Goal: Information Seeking & Learning: Learn about a topic

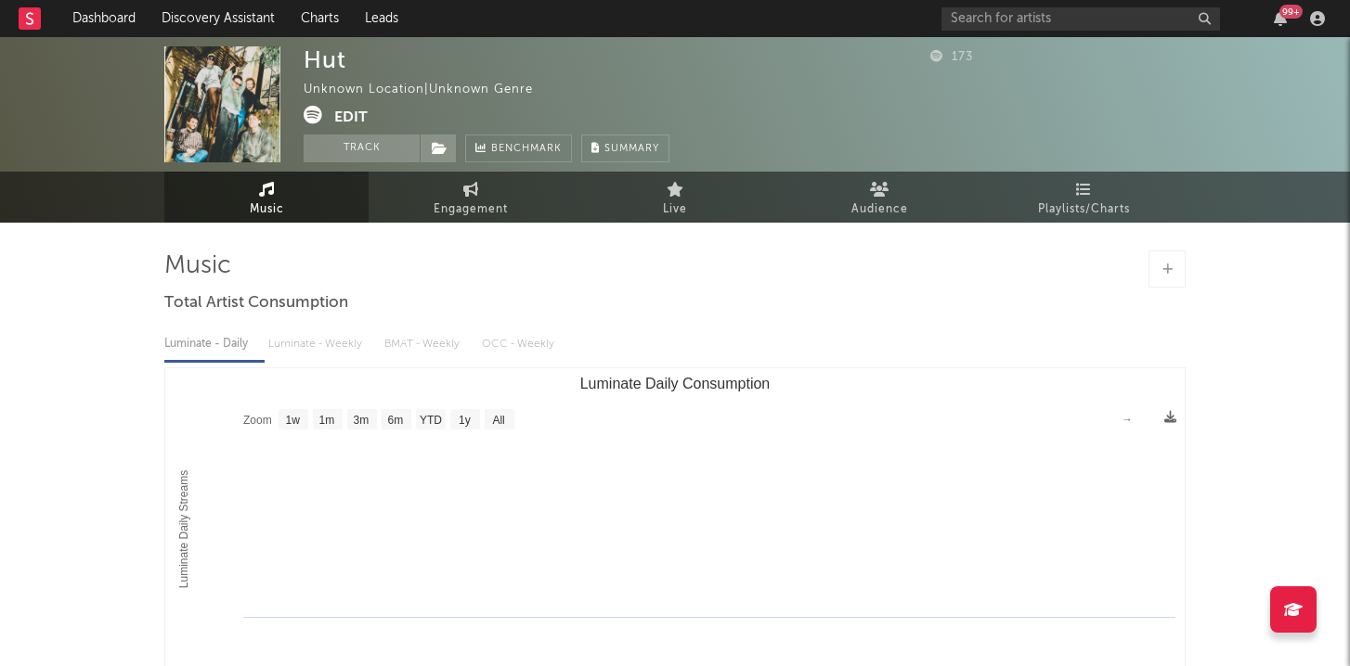
select select "1w"
click at [995, 31] on div "99 +" at bounding box center [1136, 18] width 390 height 37
click at [990, 24] on input "text" at bounding box center [1080, 18] width 278 height 23
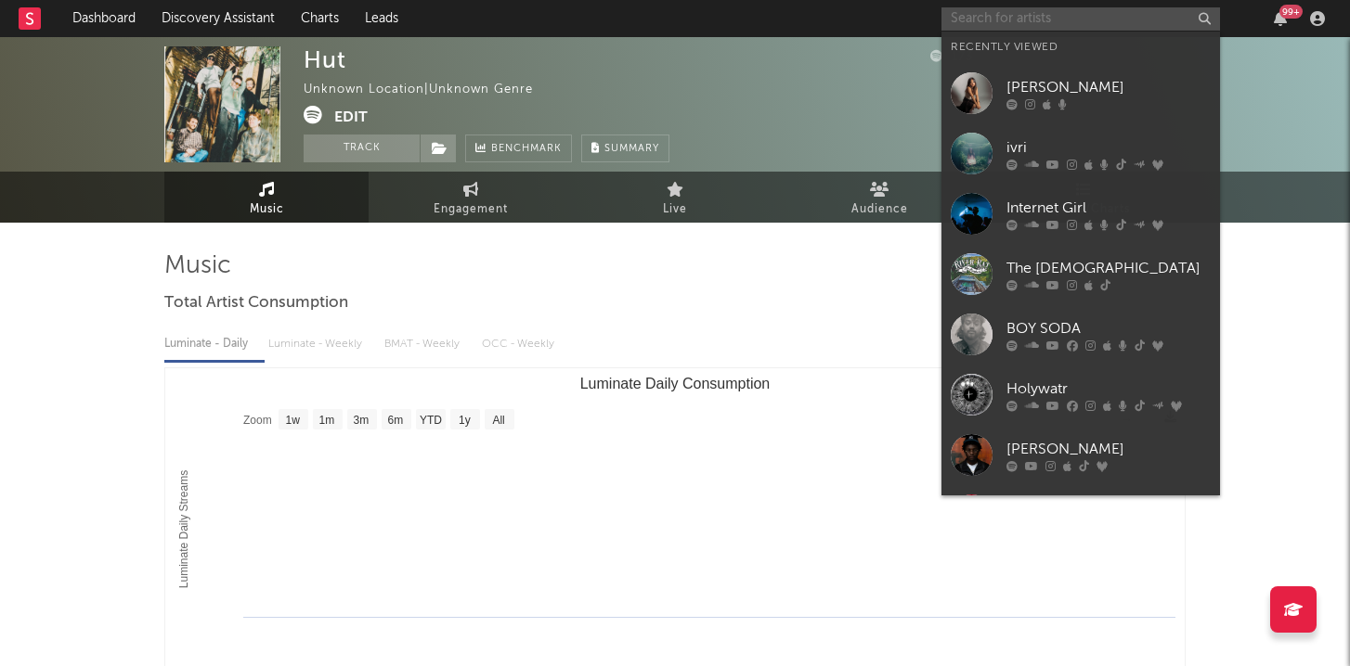
paste input "[URL][DOMAIN_NAME]"
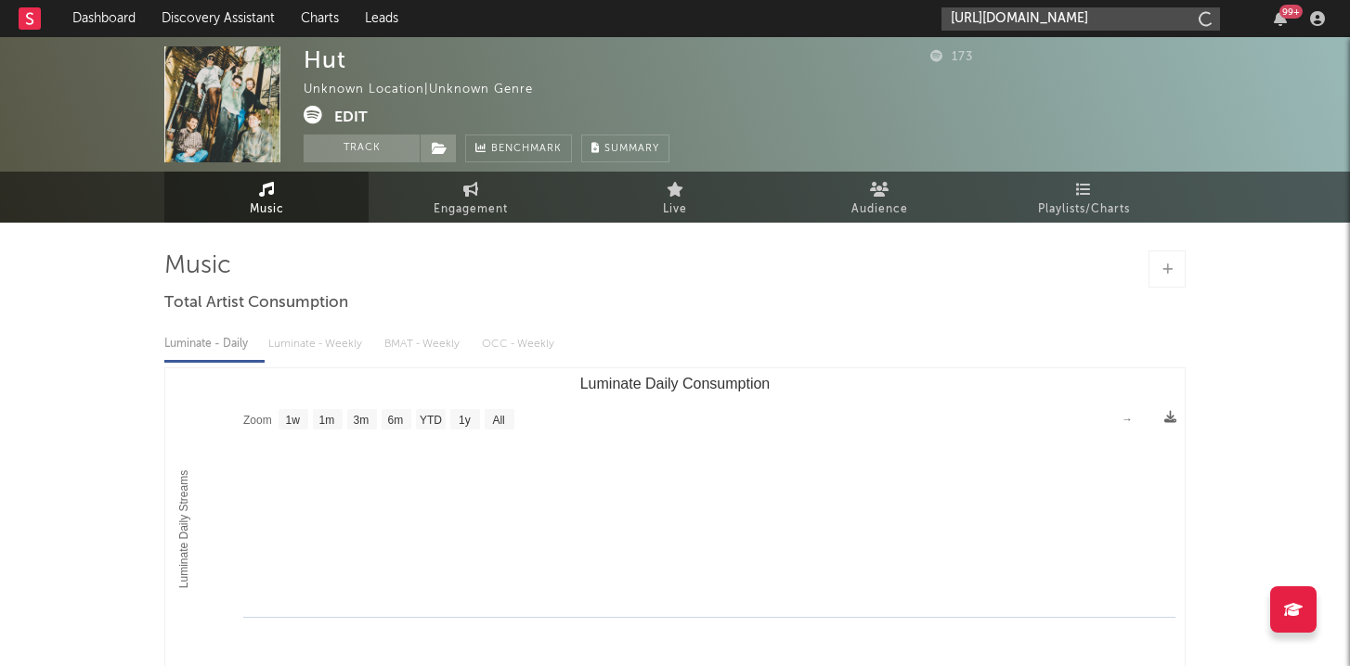
scroll to position [0, 328]
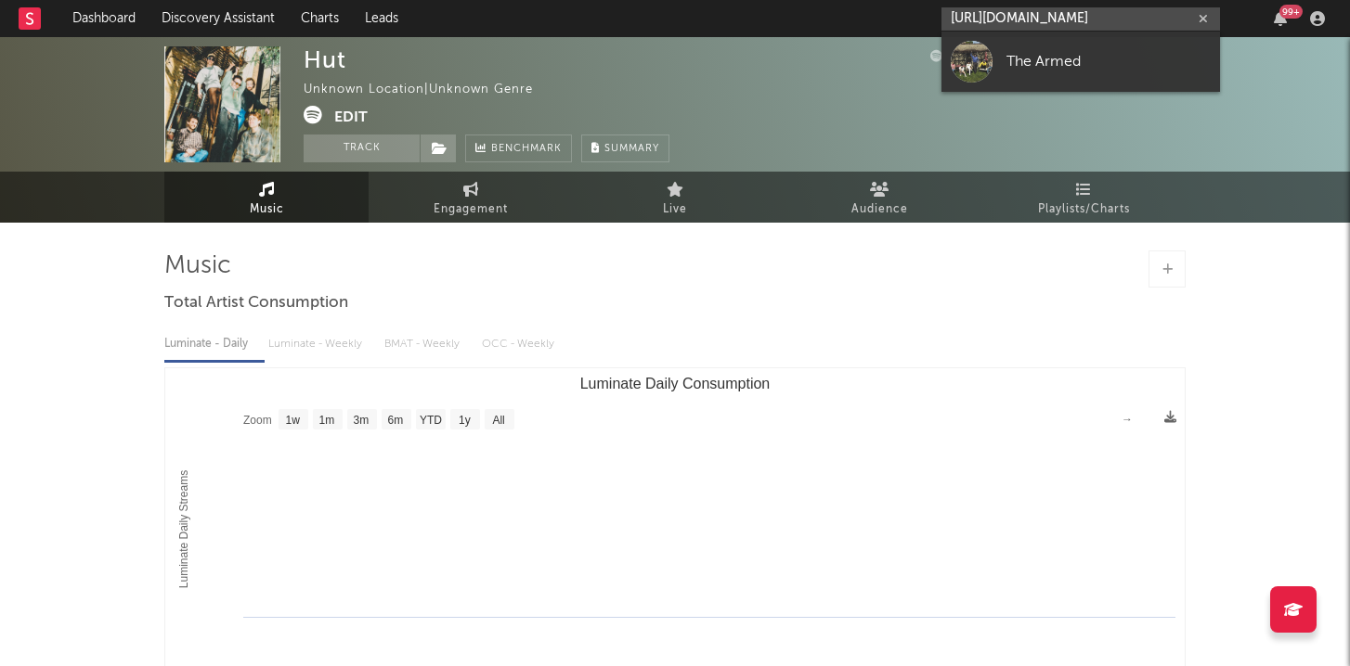
type input "[URL][DOMAIN_NAME]"
click at [1000, 59] on link "The Armed" at bounding box center [1080, 62] width 278 height 60
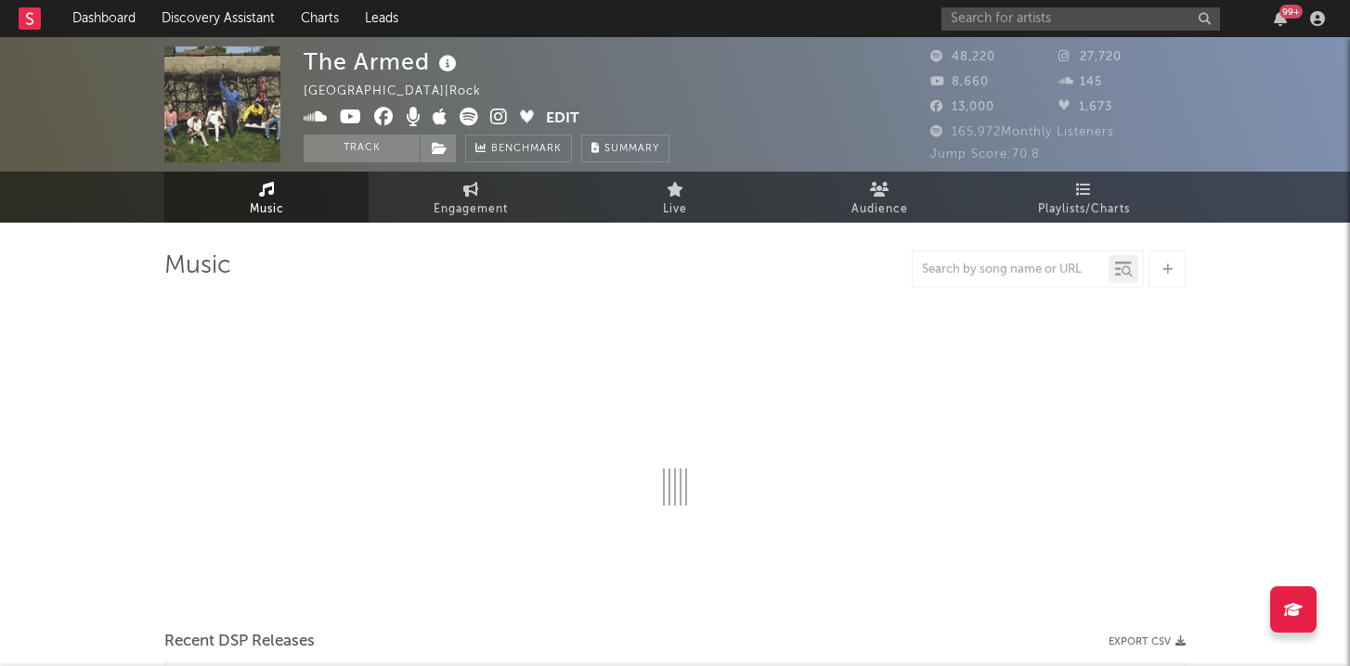
select select "6m"
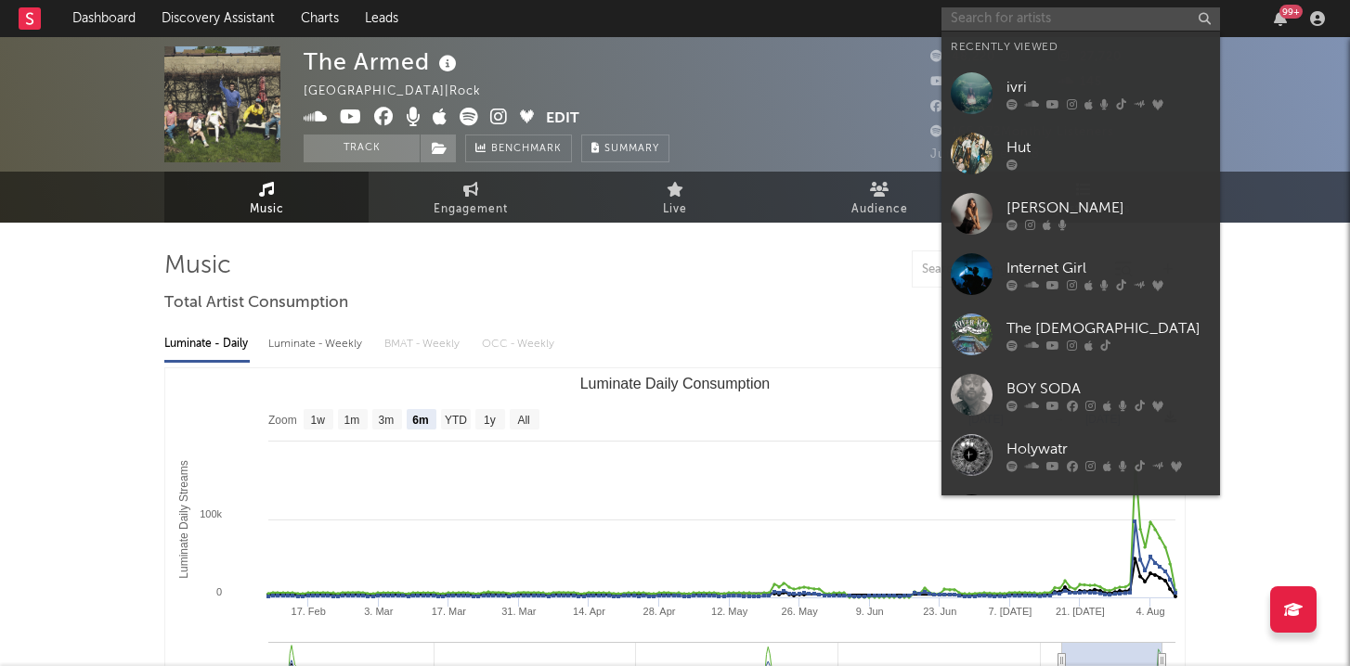
click at [1039, 20] on input "text" at bounding box center [1080, 18] width 278 height 23
paste input "[PERSON_NAME]"
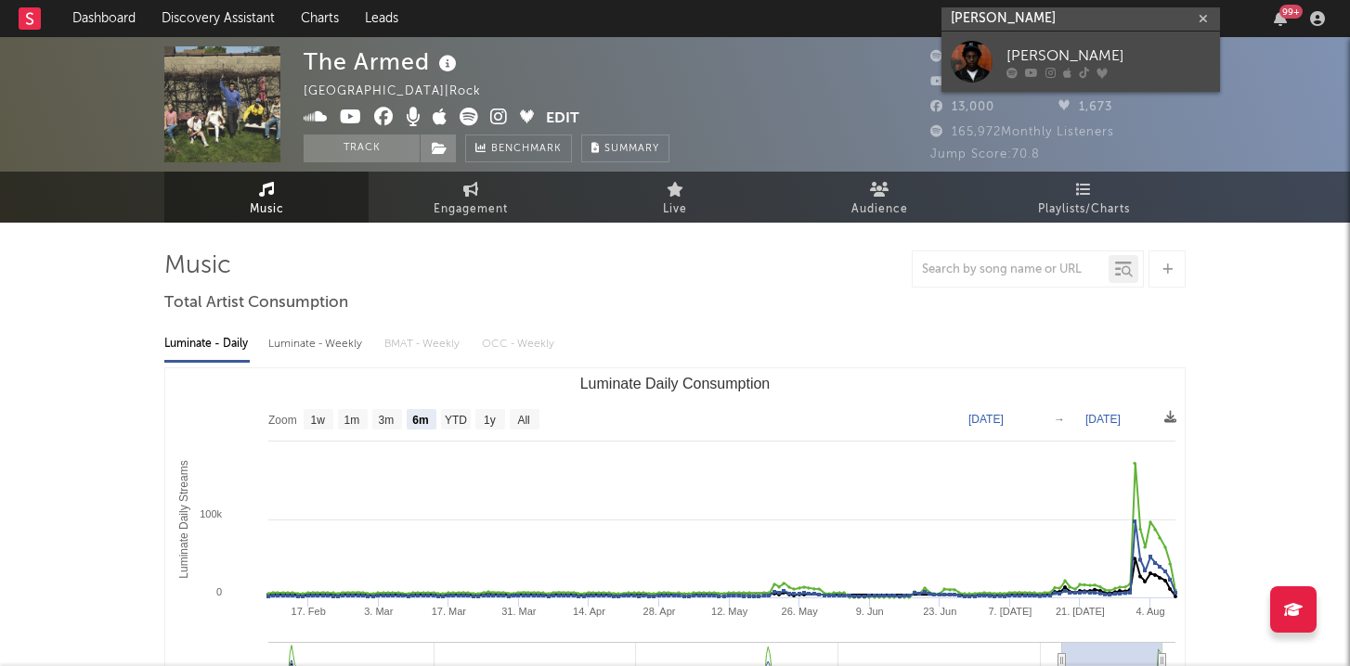
type input "[PERSON_NAME]"
click at [972, 58] on div at bounding box center [972, 62] width 42 height 42
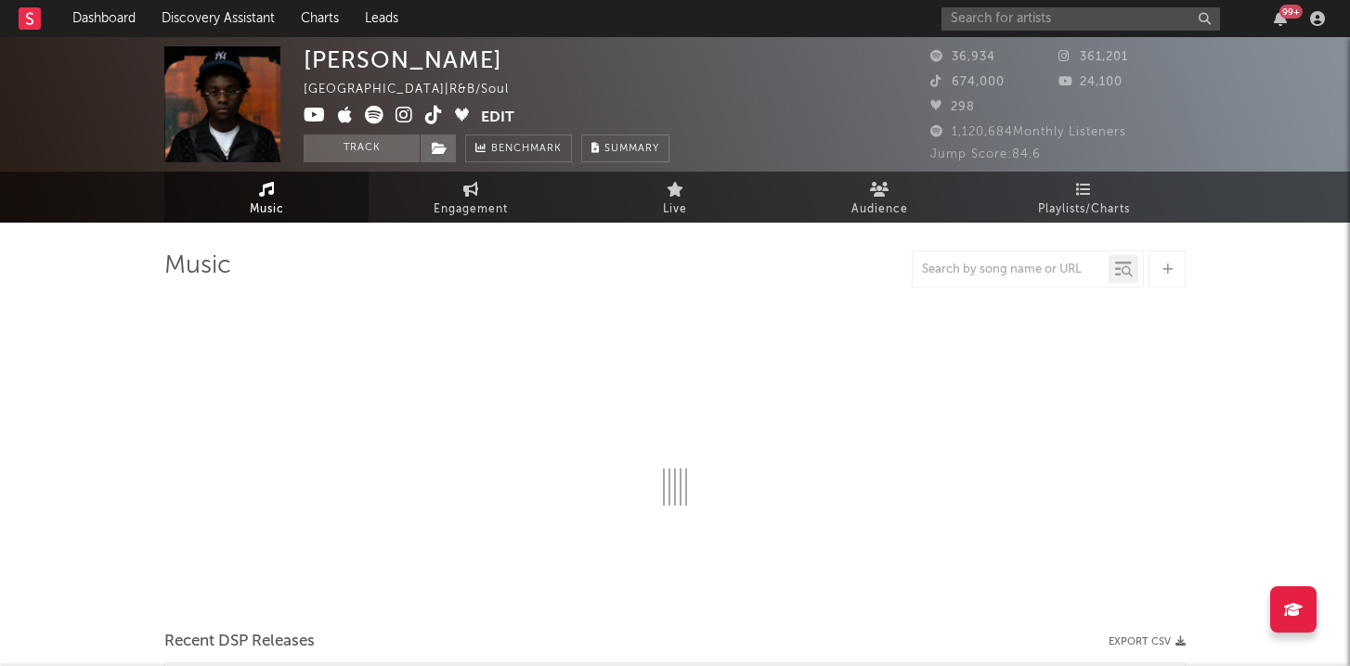
select select "1w"
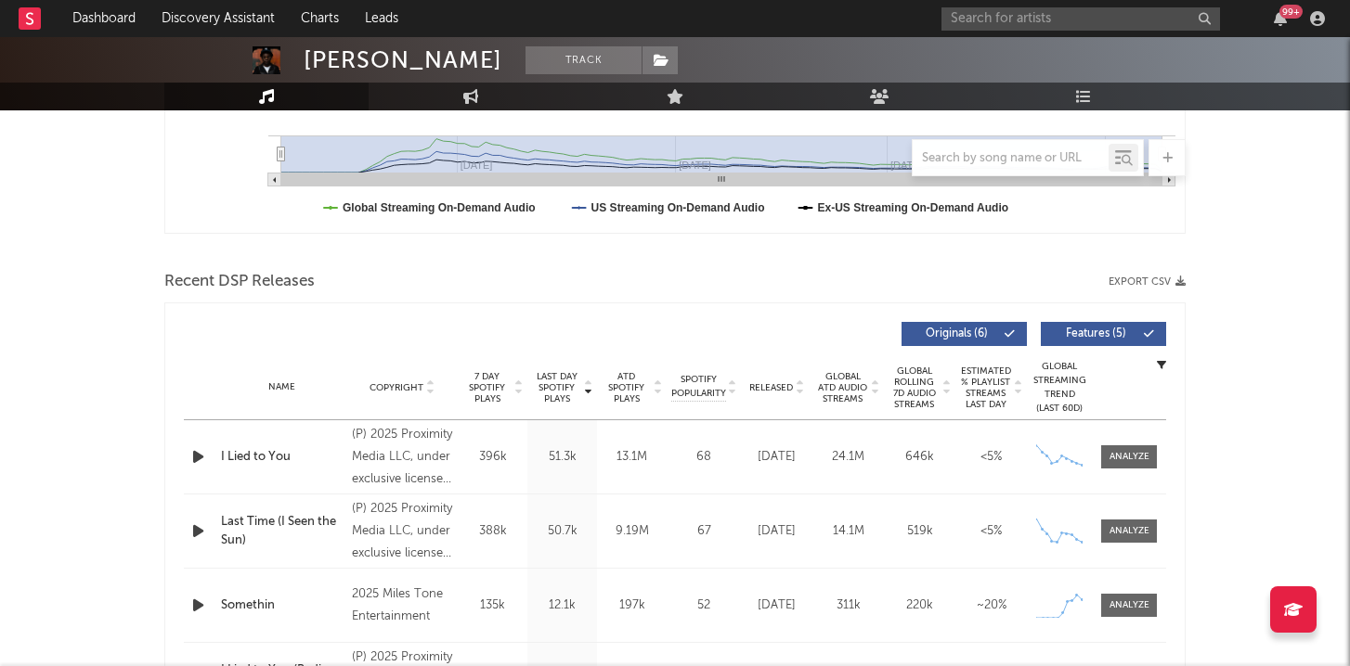
scroll to position [583, 0]
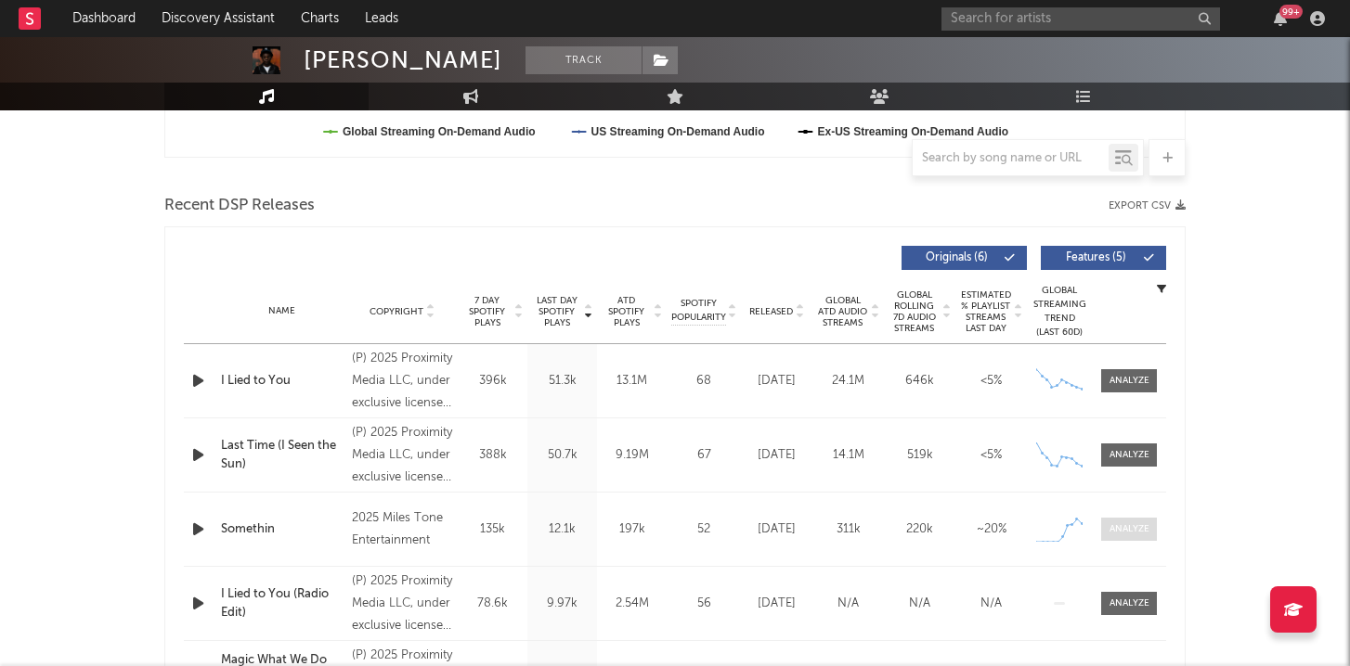
click at [1129, 531] on div at bounding box center [1129, 530] width 40 height 14
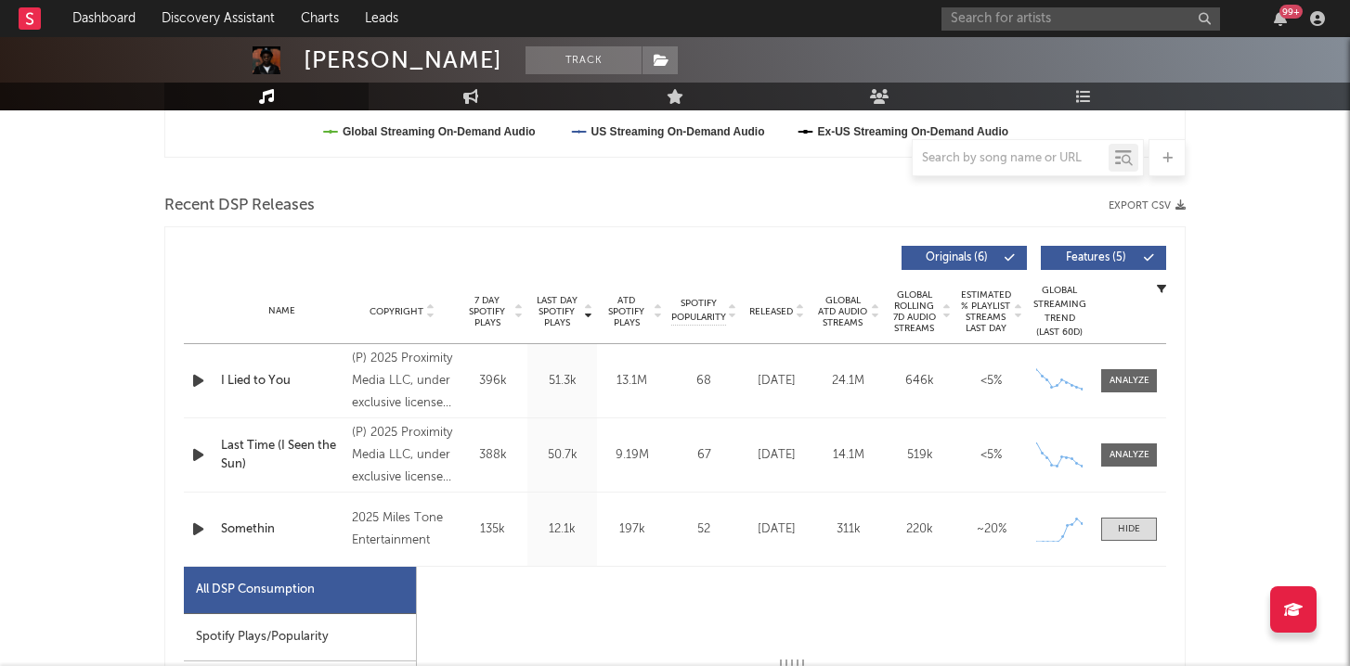
select select "1w"
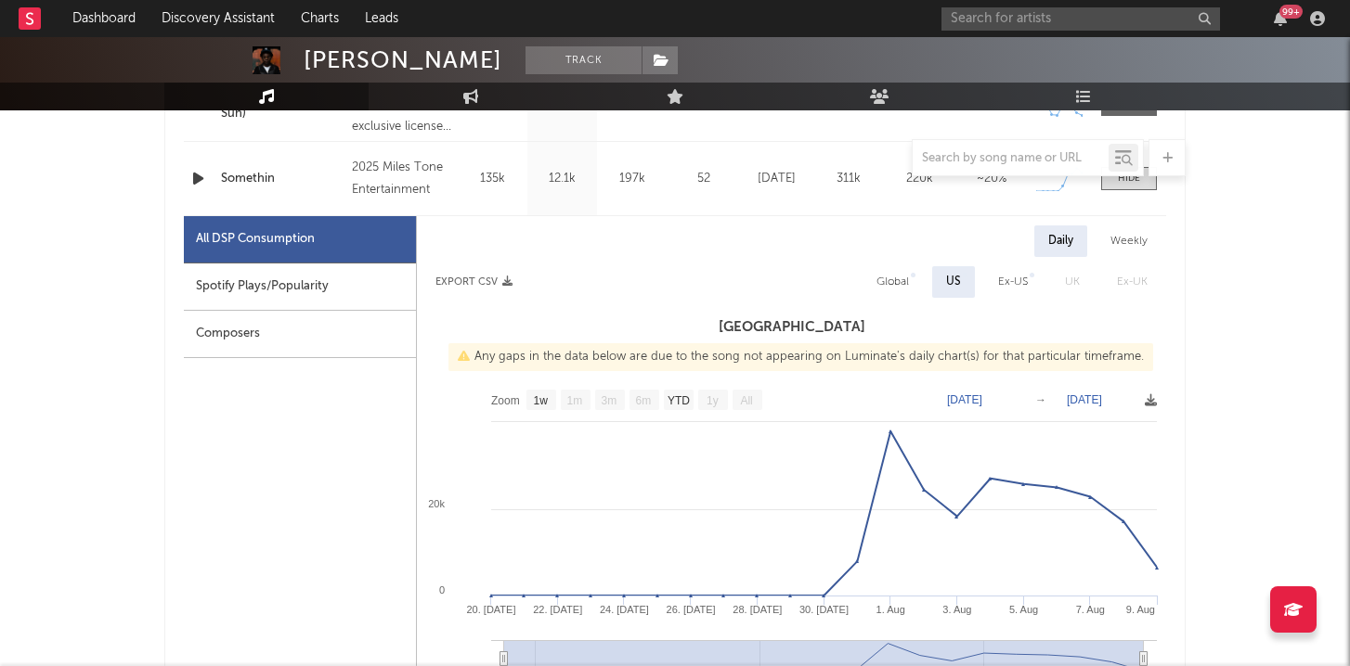
scroll to position [935, 0]
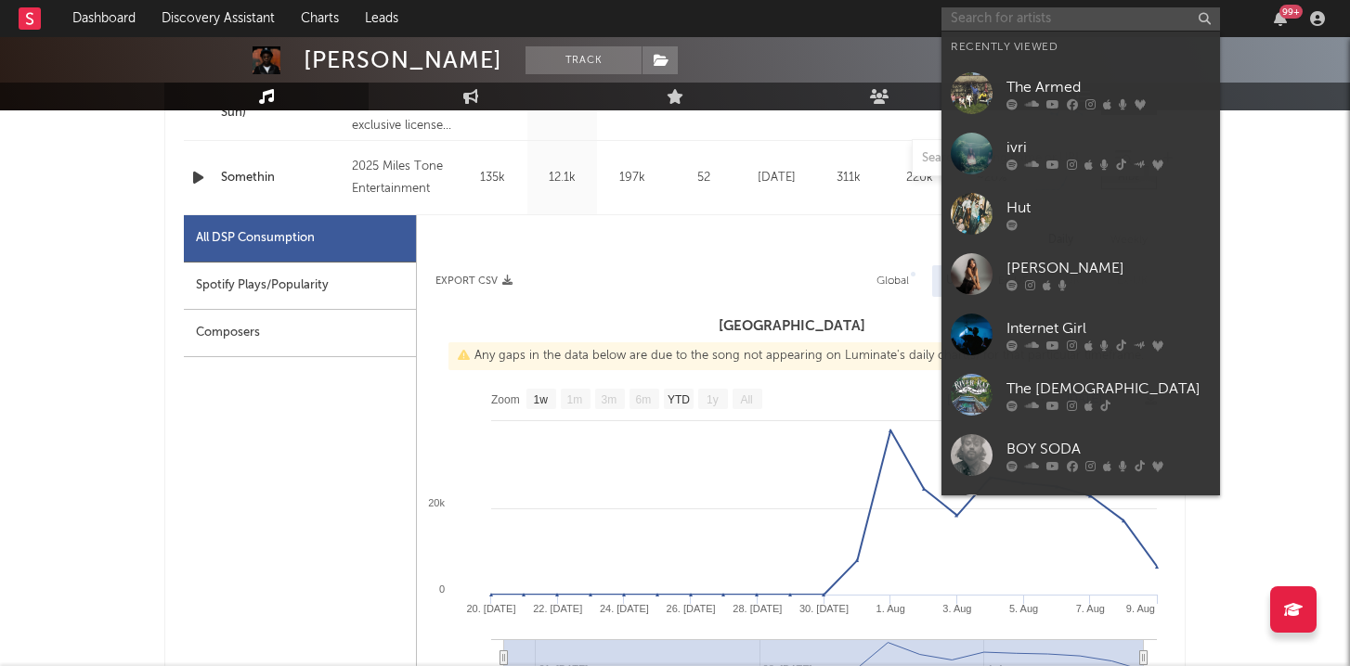
click at [1028, 28] on input "text" at bounding box center [1080, 18] width 278 height 23
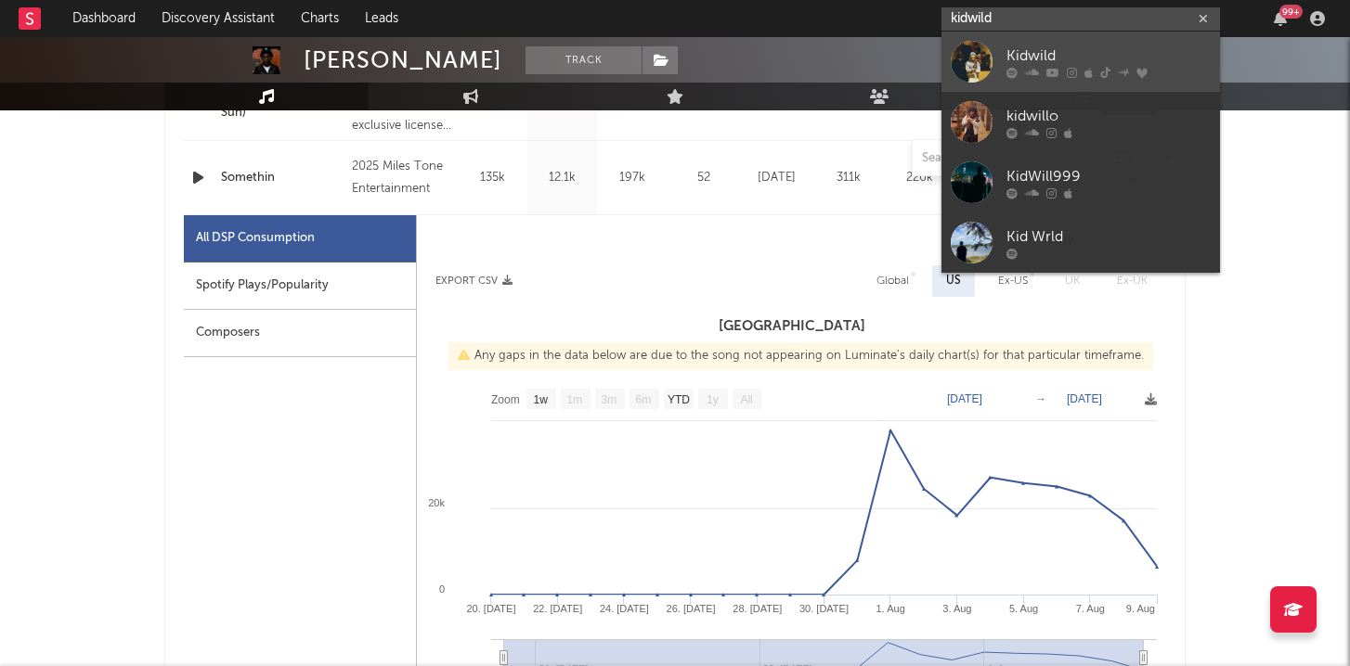
type input "kidwild"
click at [1016, 59] on div "Kidwild" at bounding box center [1108, 56] width 204 height 22
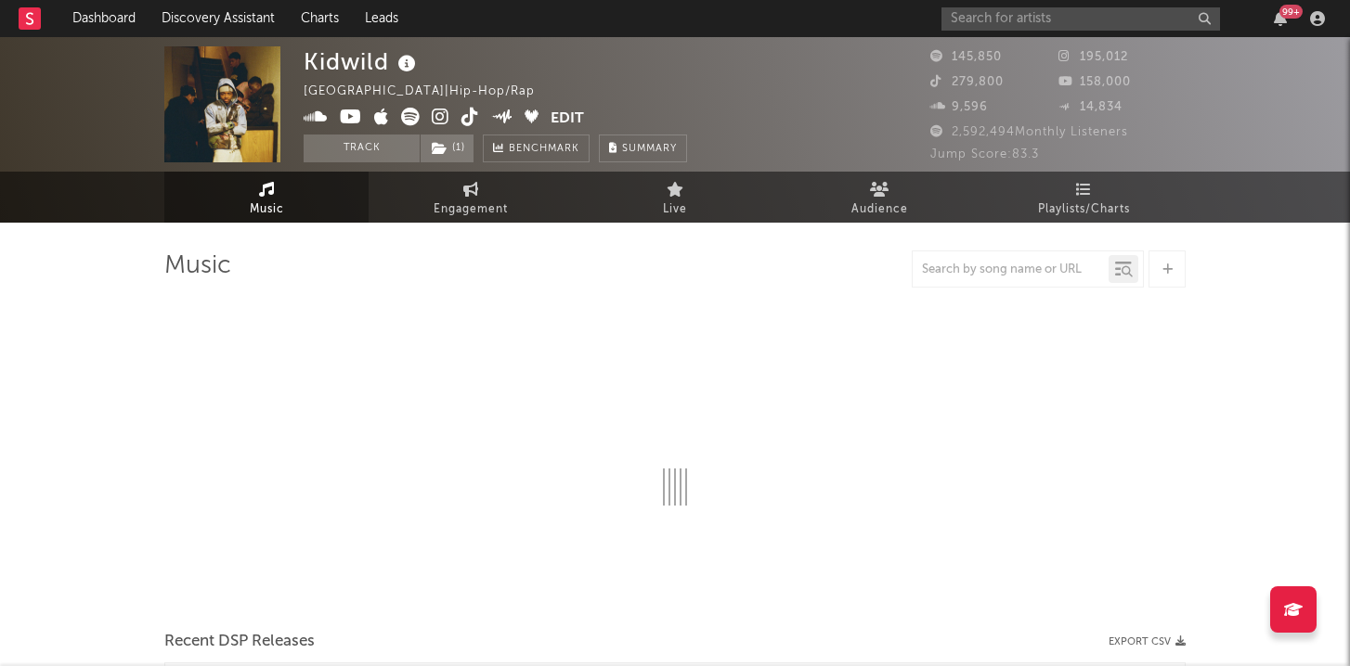
select select "6m"
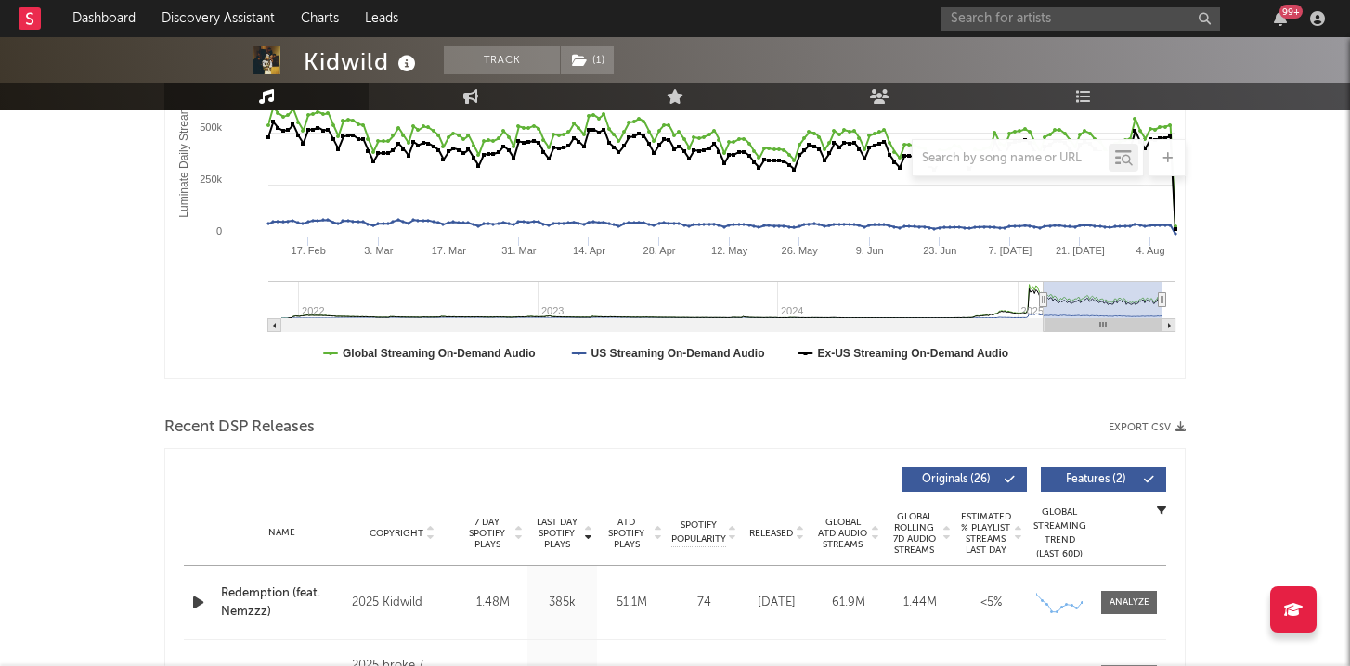
scroll to position [372, 0]
